Goal: Task Accomplishment & Management: Manage account settings

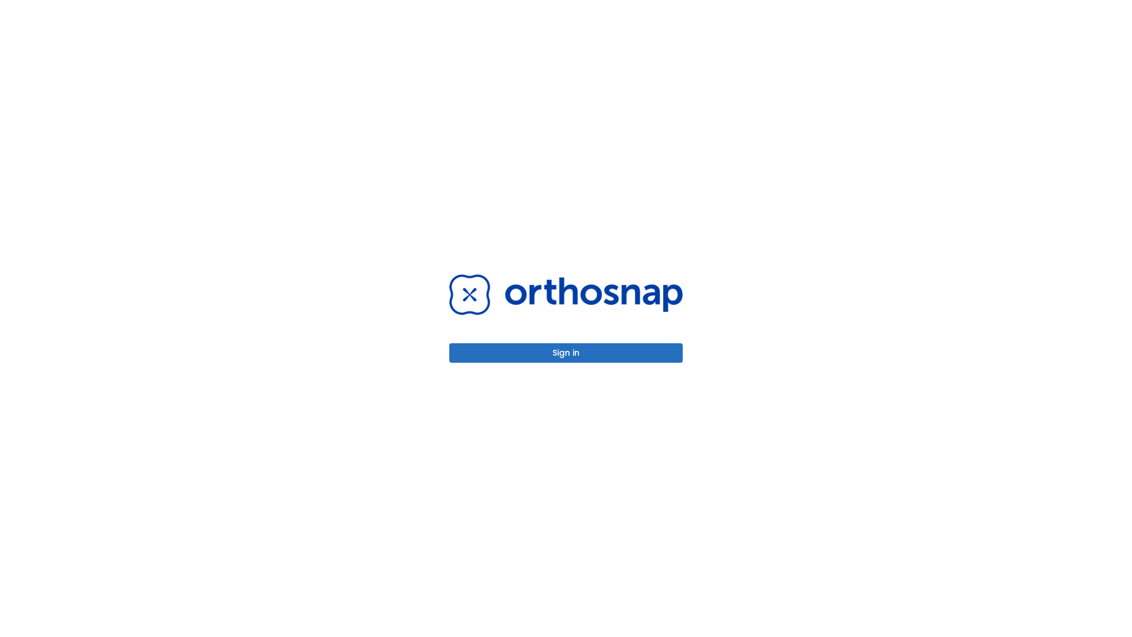
click at [566, 353] on button "Sign in" at bounding box center [566, 352] width 234 height 19
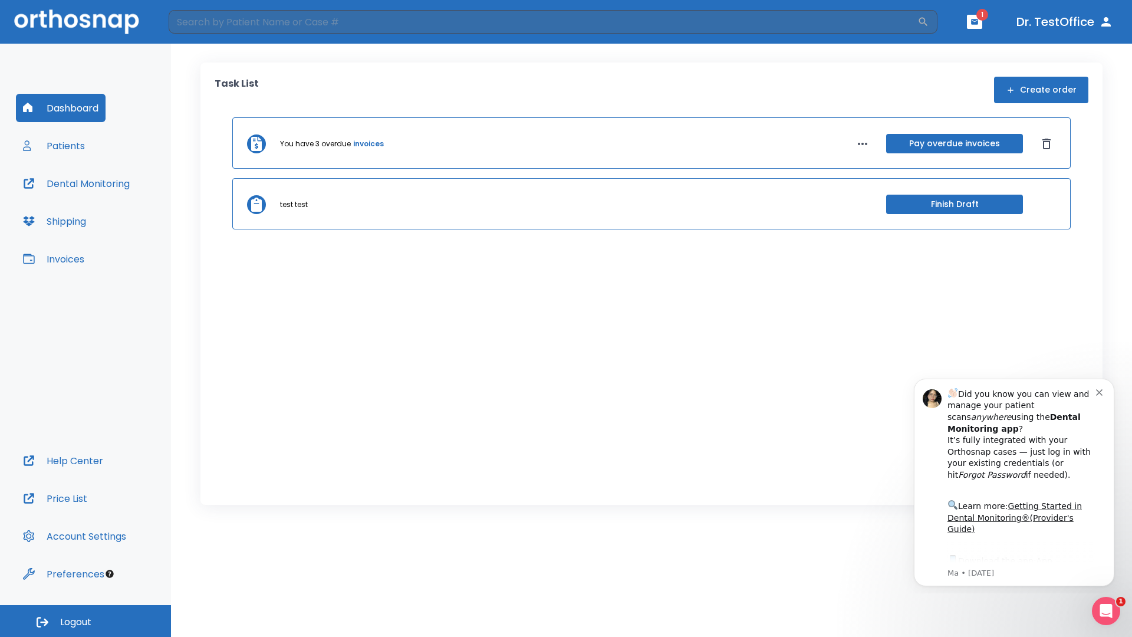
click at [86, 621] on span "Logout" at bounding box center [75, 622] width 31 height 13
